Goal: Information Seeking & Learning: Understand process/instructions

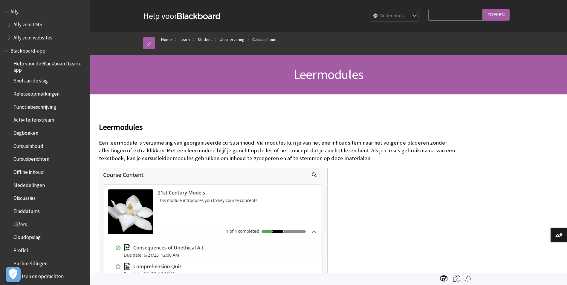
click at [457, 18] on input "Search Query" at bounding box center [455, 15] width 54 height 12
type input "html"
click at [482, 9] on input "Zoeken" at bounding box center [495, 15] width 27 height 12
click at [497, 12] on input "Zoeken" at bounding box center [495, 15] width 27 height 12
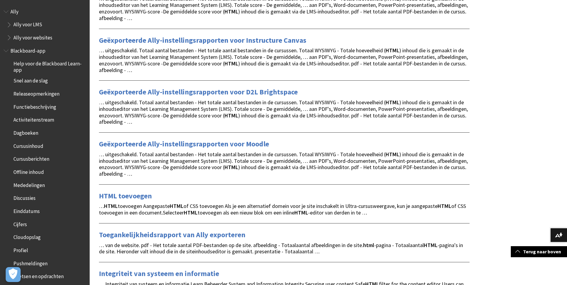
scroll to position [299, 0]
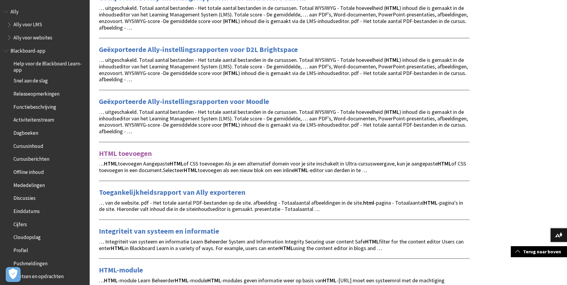
click at [119, 152] on link "HTML toevoegen" at bounding box center [125, 154] width 53 height 10
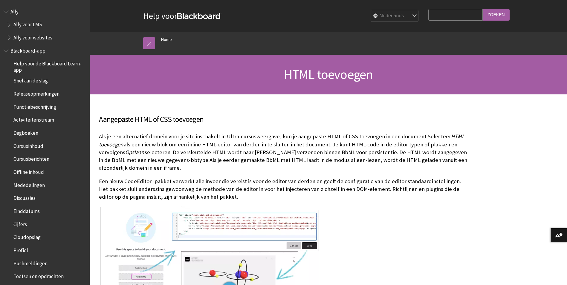
click at [450, 13] on input "Search Query" at bounding box center [455, 15] width 54 height 12
type input "wizard"
click at [482, 9] on input "Zoeken" at bounding box center [495, 15] width 27 height 12
click at [498, 10] on input "Zoeken" at bounding box center [495, 15] width 27 height 12
click at [497, 15] on input "Zoeken" at bounding box center [495, 15] width 27 height 12
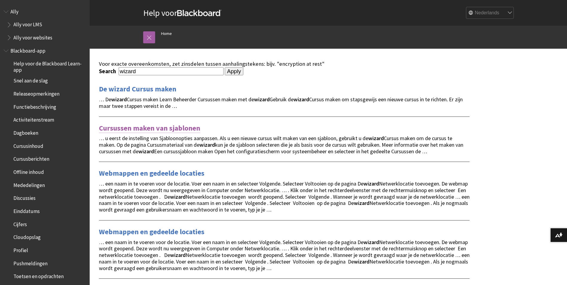
click at [172, 128] on link "Cursussen maken van sjablonen" at bounding box center [149, 128] width 101 height 10
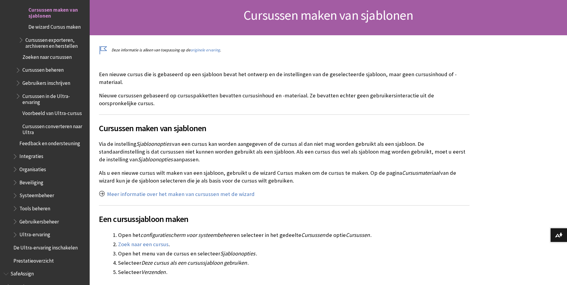
scroll to position [60, 0]
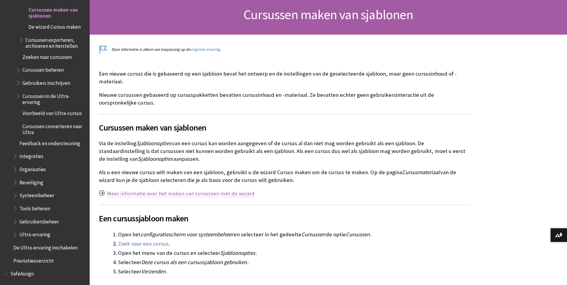
click at [217, 190] on link "Meer informatie over het maken van cursussen met de wizard" at bounding box center [181, 193] width 148 height 7
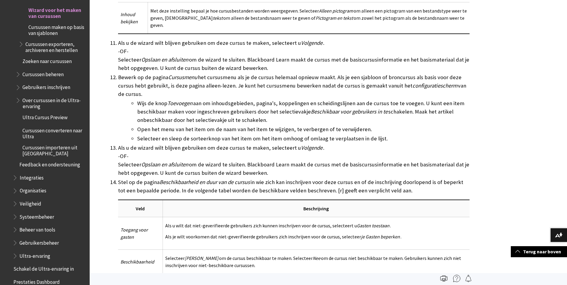
scroll to position [1165, 0]
